Goal: Task Accomplishment & Management: Complete application form

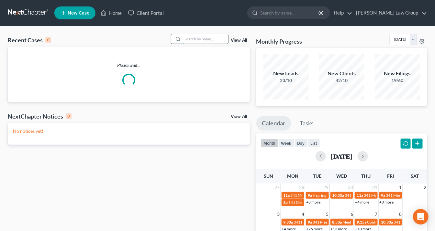
click at [191, 36] on input "search" at bounding box center [205, 38] width 45 height 9
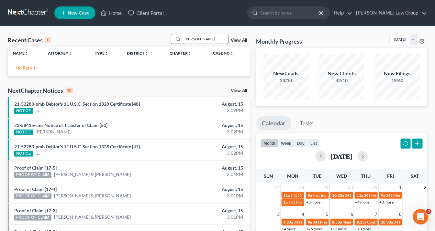
click at [191, 39] on input "[PERSON_NAME]" at bounding box center [205, 38] width 45 height 9
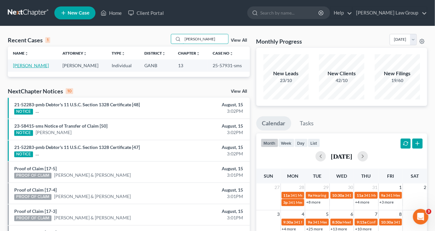
type input "[PERSON_NAME]"
click at [32, 64] on link "[PERSON_NAME]" at bounding box center [31, 65] width 36 height 5
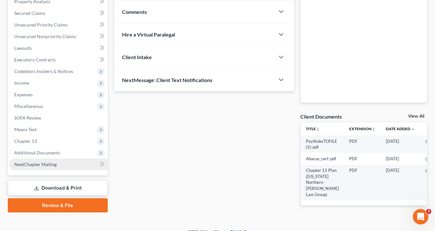
scroll to position [137, 0]
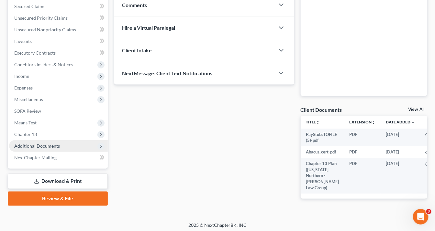
click at [53, 146] on span "Additional Documents" at bounding box center [37, 145] width 46 height 5
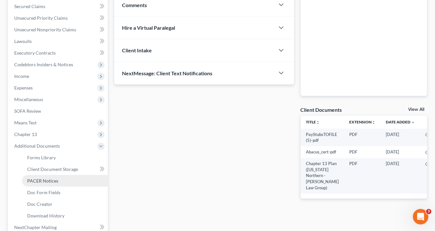
click at [53, 182] on span "PACER Notices" at bounding box center [42, 180] width 31 height 5
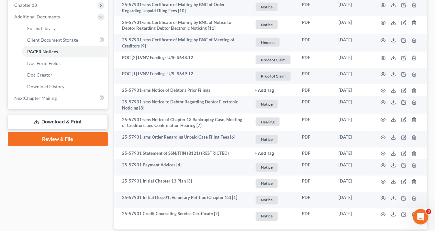
scroll to position [309, 0]
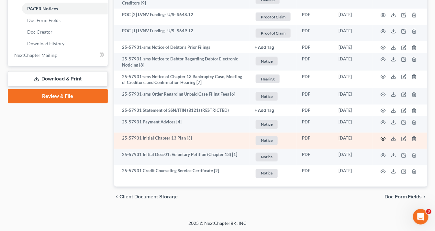
click at [382, 139] on icon "button" at bounding box center [382, 139] width 5 height 5
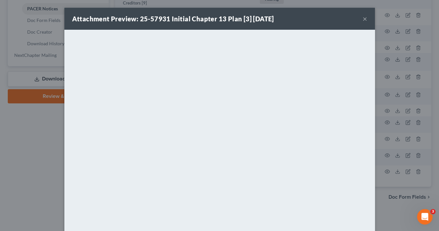
click at [364, 19] on button "×" at bounding box center [365, 19] width 5 height 8
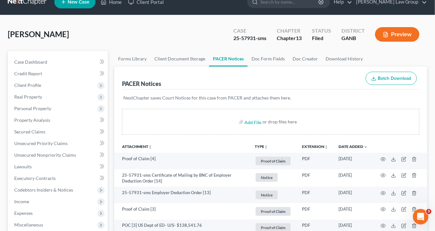
scroll to position [0, 0]
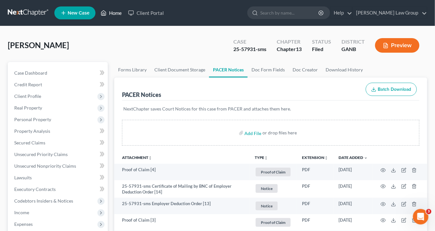
drag, startPoint x: 120, startPoint y: 12, endPoint x: 166, endPoint y: 30, distance: 49.4
click at [120, 12] on link "Home" at bounding box center [110, 13] width 27 height 12
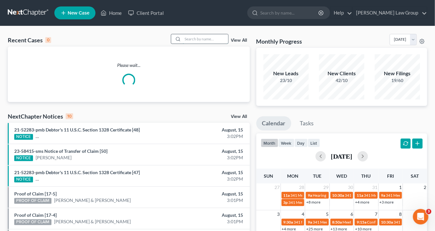
drag, startPoint x: 195, startPoint y: 39, endPoint x: 201, endPoint y: 38, distance: 6.3
click at [195, 39] on input "search" at bounding box center [205, 38] width 45 height 9
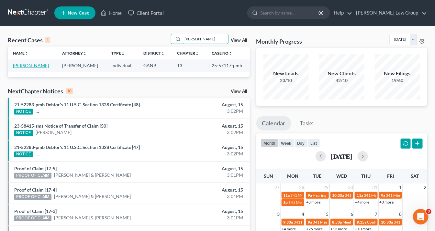
type input "[PERSON_NAME]"
click at [29, 65] on link "[PERSON_NAME]" at bounding box center [31, 65] width 36 height 5
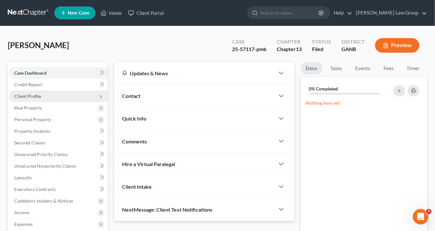
click at [37, 94] on span "Client Profile" at bounding box center [27, 95] width 27 height 5
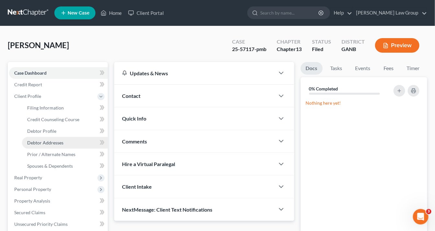
click at [50, 141] on span "Debtor Addresses" at bounding box center [45, 142] width 36 height 5
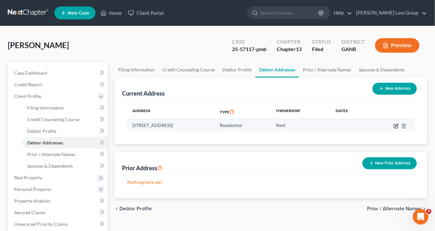
click at [396, 124] on icon "button" at bounding box center [395, 126] width 5 height 5
select select "10"
select select "0"
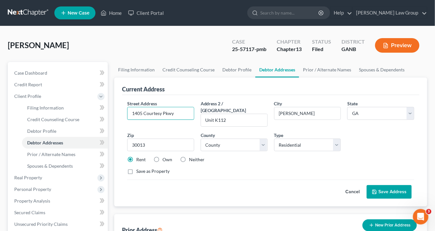
drag, startPoint x: 184, startPoint y: 113, endPoint x: 15, endPoint y: 103, distance: 169.5
paste input "[STREET_ADDRESS]"
type input "[STREET_ADDRESS]"
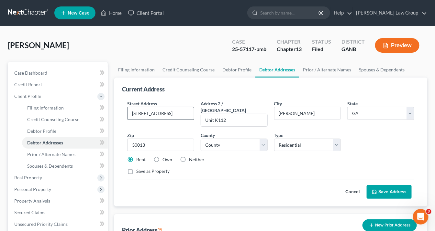
scroll to position [0, 0]
drag, startPoint x: 225, startPoint y: 113, endPoint x: 146, endPoint y: 107, distance: 80.1
click at [146, 107] on div "Street Address * [STREET_ADDRESS] * [PERSON_NAME] State * State [US_STATE] AK A…" at bounding box center [270, 140] width 293 height 80
drag, startPoint x: 175, startPoint y: 114, endPoint x: 188, endPoint y: 113, distance: 12.6
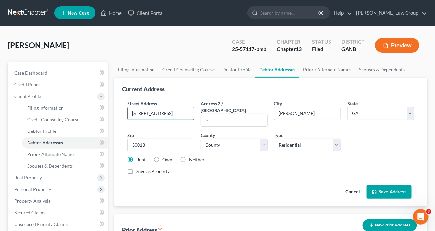
click at [192, 113] on input "[STREET_ADDRESS]" at bounding box center [160, 113] width 66 height 12
type input "[STREET_ADDRESS],"
click at [211, 114] on input "text" at bounding box center [234, 120] width 66 height 12
paste input "Unit H310"
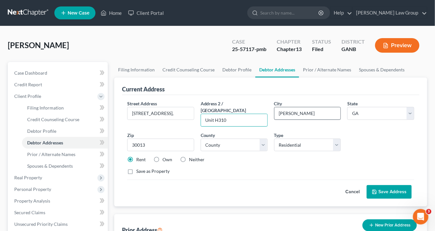
type input "Unit H310"
drag, startPoint x: 309, startPoint y: 113, endPoint x: 161, endPoint y: 116, distance: 147.9
click at [158, 115] on div "Street Address * [STREET_ADDRESS] * [PERSON_NAME] State * State [US_STATE] AK A…" at bounding box center [270, 140] width 293 height 80
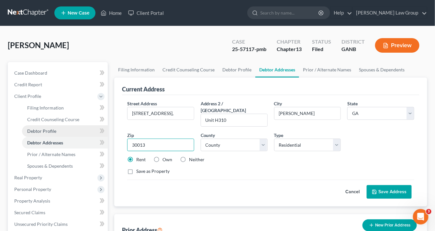
drag, startPoint x: 144, startPoint y: 135, endPoint x: 63, endPoint y: 126, distance: 81.4
type input "65721"
type input "Ozark"
select select "26"
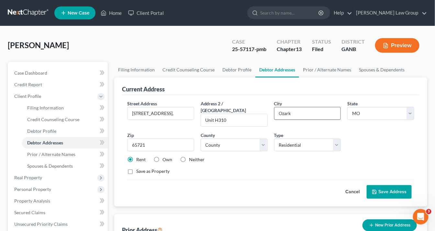
drag, startPoint x: 241, startPoint y: 90, endPoint x: 333, endPoint y: 107, distance: 94.1
click at [243, 90] on div "Current Address" at bounding box center [270, 86] width 297 height 17
click at [264, 139] on select "County [GEOGRAPHIC_DATA] [GEOGRAPHIC_DATA] [GEOGRAPHIC_DATA] [GEOGRAPHIC_DATA] …" at bounding box center [234, 145] width 67 height 13
select select "21"
click at [201, 139] on select "County [GEOGRAPHIC_DATA] [GEOGRAPHIC_DATA] [GEOGRAPHIC_DATA] [GEOGRAPHIC_DATA] …" at bounding box center [234, 145] width 67 height 13
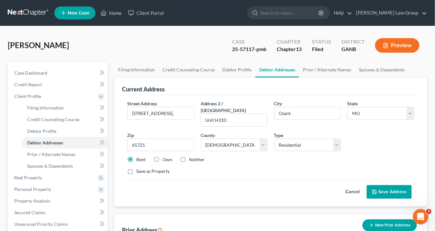
click at [379, 185] on button "Save Address" at bounding box center [389, 192] width 45 height 14
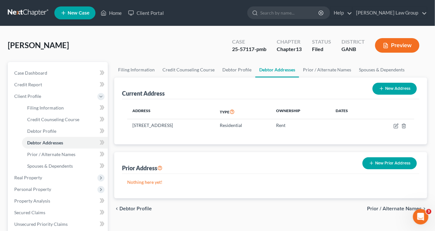
click at [388, 163] on button "New Prior Address" at bounding box center [389, 164] width 54 height 12
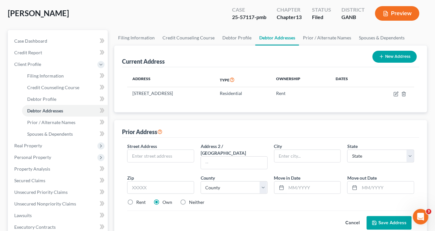
scroll to position [52, 0]
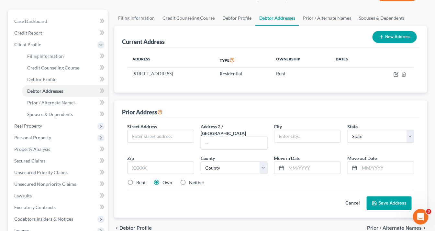
click at [384, 33] on button "New Address" at bounding box center [394, 37] width 44 height 12
select select "0"
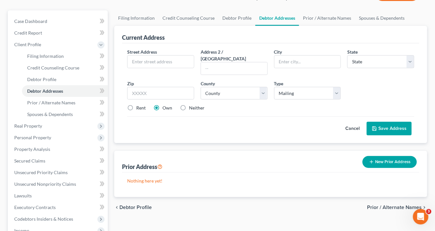
click at [378, 156] on button "New Prior Address" at bounding box center [389, 162] width 54 height 12
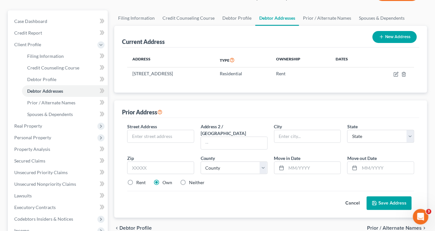
scroll to position [0, 0]
